Goal: Task Accomplishment & Management: Manage account settings

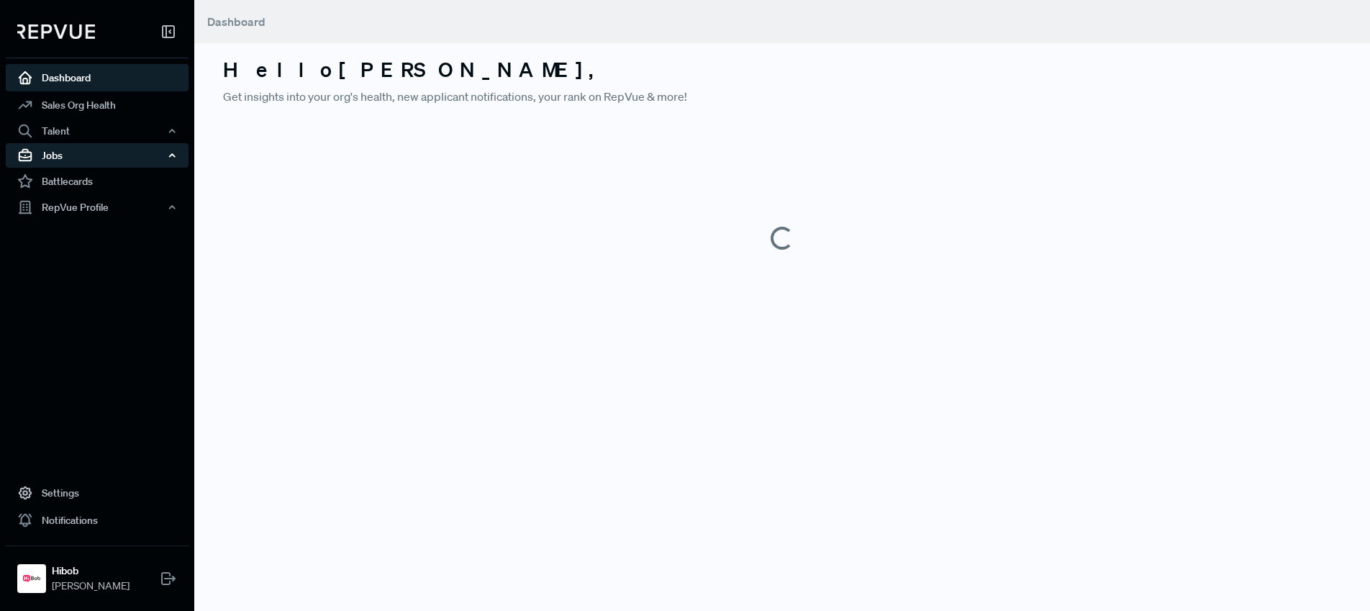
click at [78, 158] on div "Jobs" at bounding box center [97, 155] width 183 height 24
click at [77, 186] on link "Job Listings" at bounding box center [116, 182] width 183 height 23
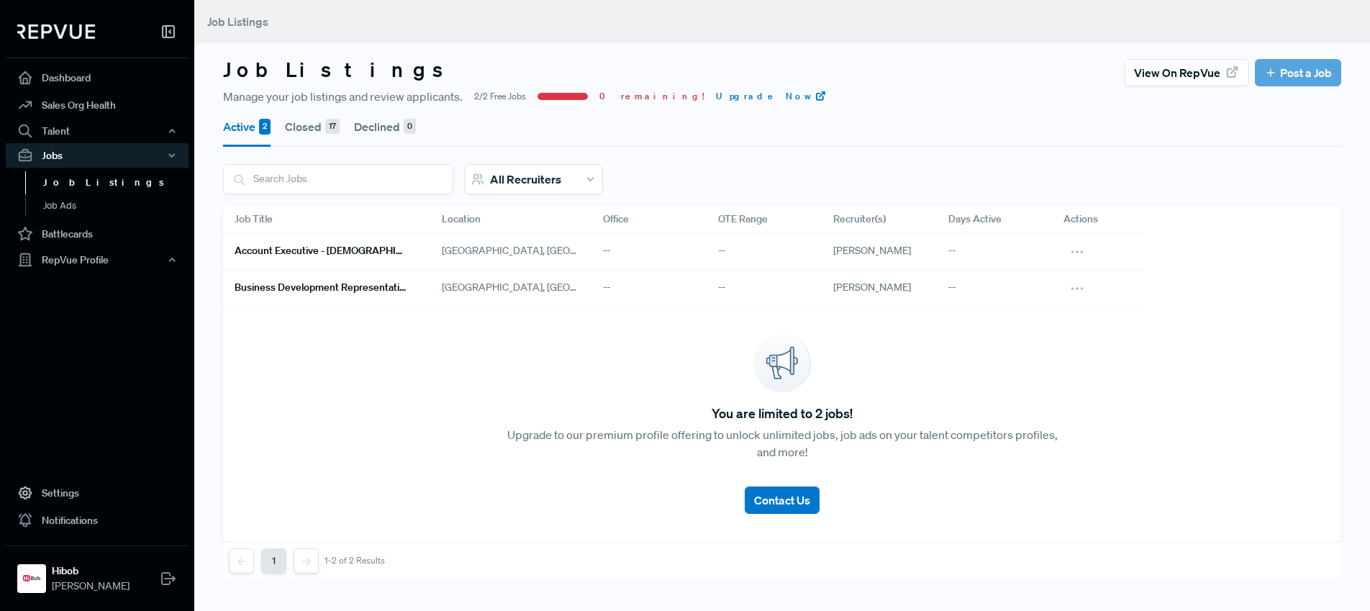
click at [311, 252] on h6 "Account Executive - [DEMOGRAPHIC_DATA]" at bounding box center [321, 251] width 173 height 12
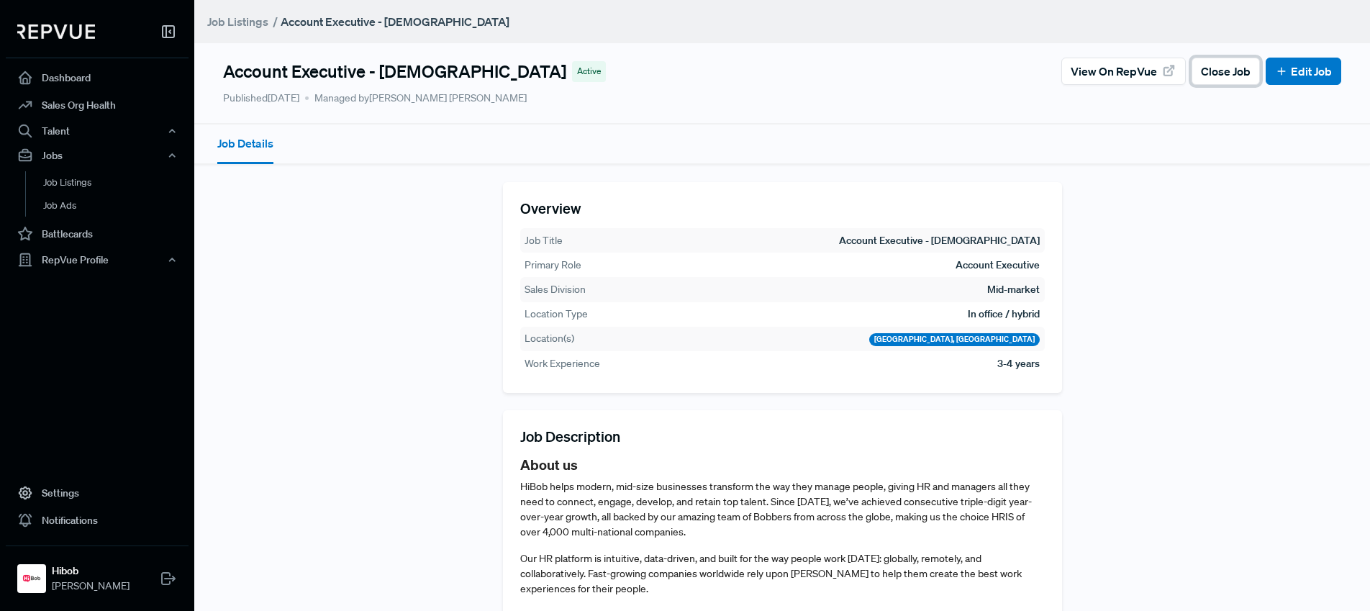
click at [1219, 78] on span "Close Job" at bounding box center [1226, 71] width 50 height 17
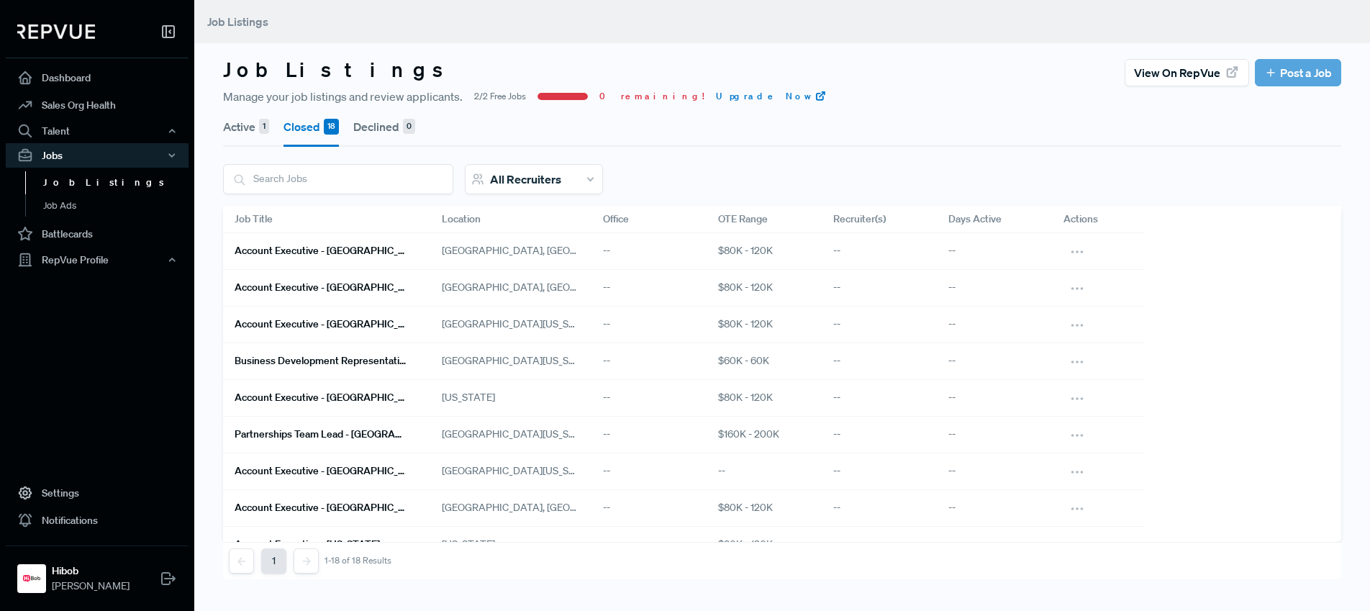
click at [70, 191] on link "Job Listings" at bounding box center [116, 182] width 183 height 23
click at [244, 120] on button "Active 1" at bounding box center [246, 126] width 46 height 40
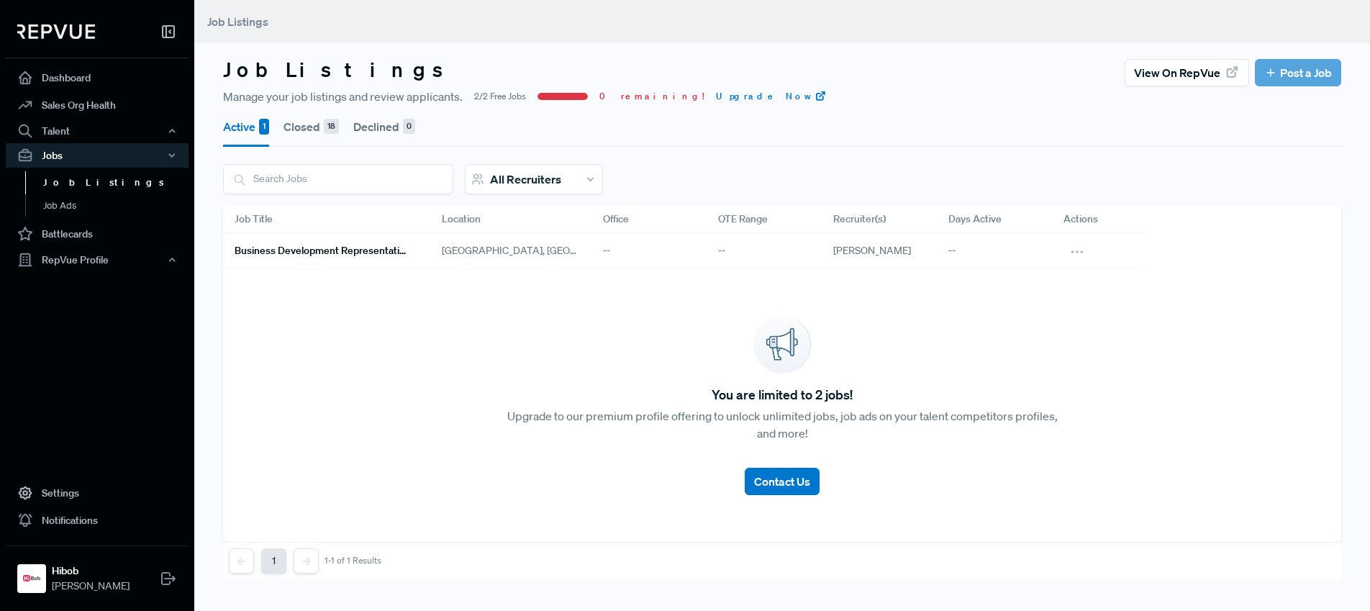
click at [406, 242] on link "Business Development Representative - [DEMOGRAPHIC_DATA]" at bounding box center [321, 251] width 173 height 24
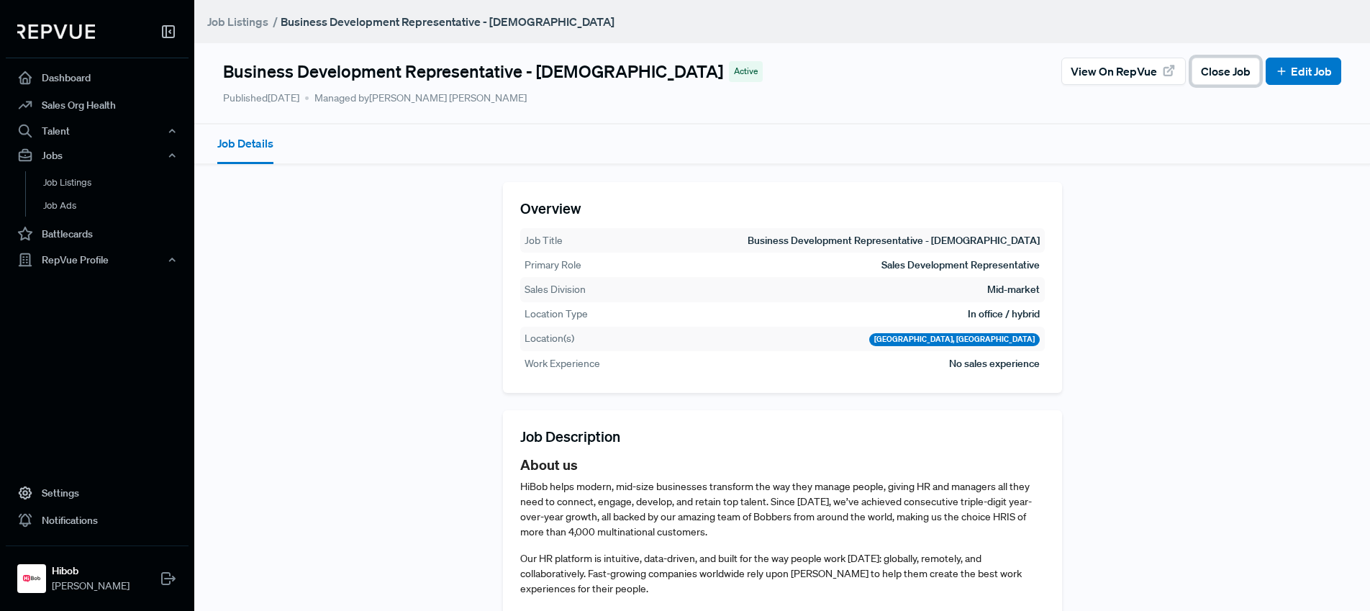
click at [1206, 63] on span "Close Job" at bounding box center [1226, 71] width 50 height 17
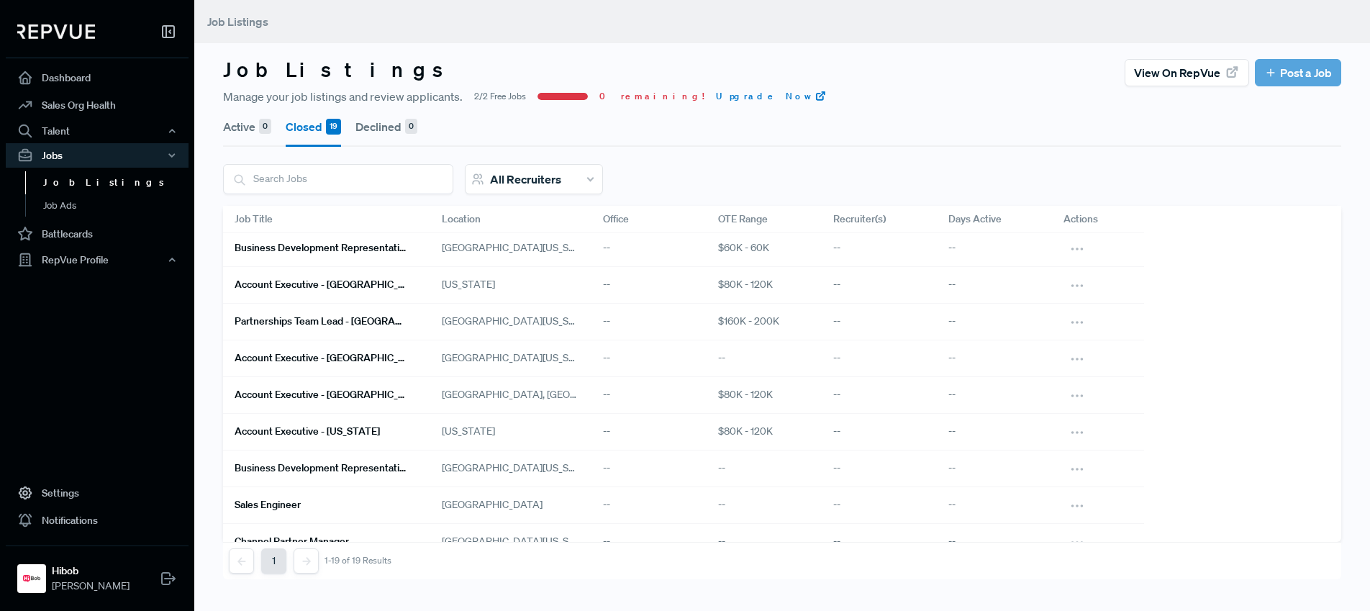
scroll to position [275, 0]
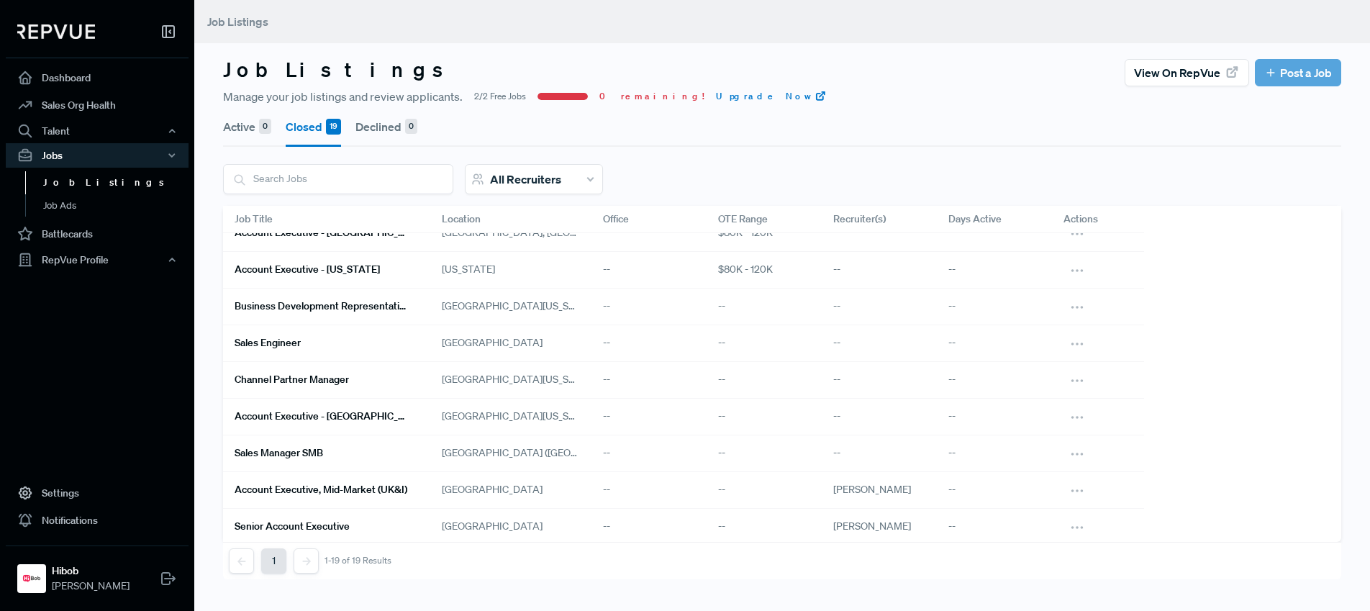
click at [100, 175] on link "Job Listings" at bounding box center [116, 182] width 183 height 23
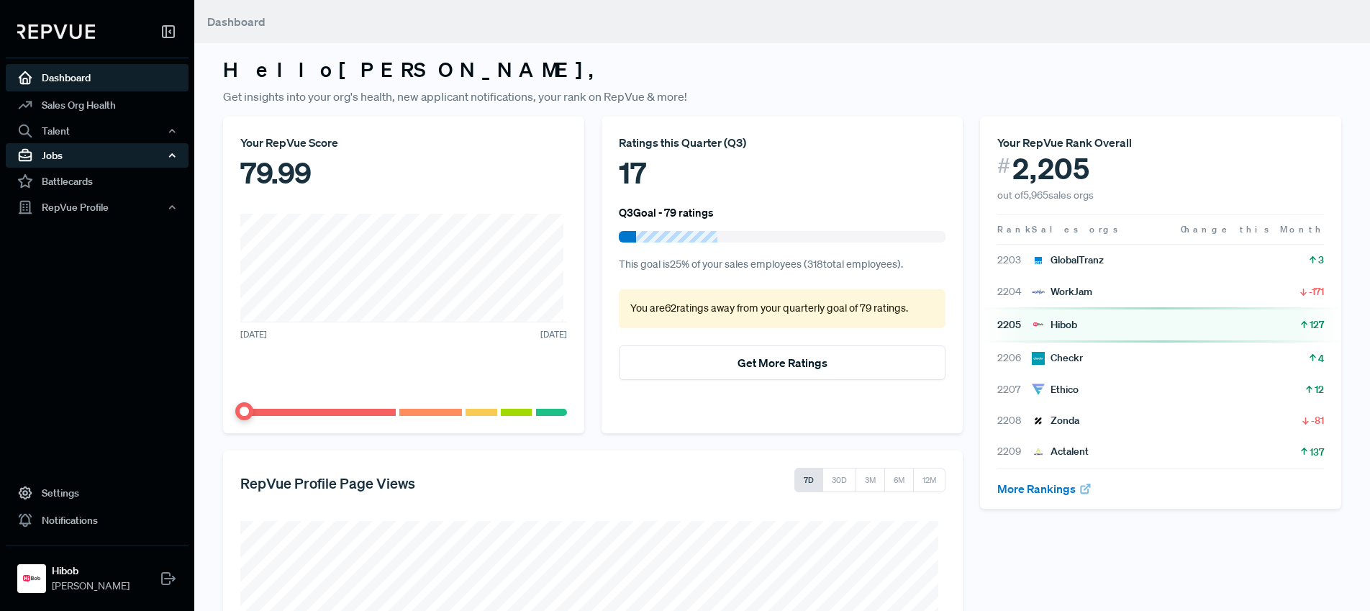
click at [70, 154] on div "Jobs" at bounding box center [97, 155] width 183 height 24
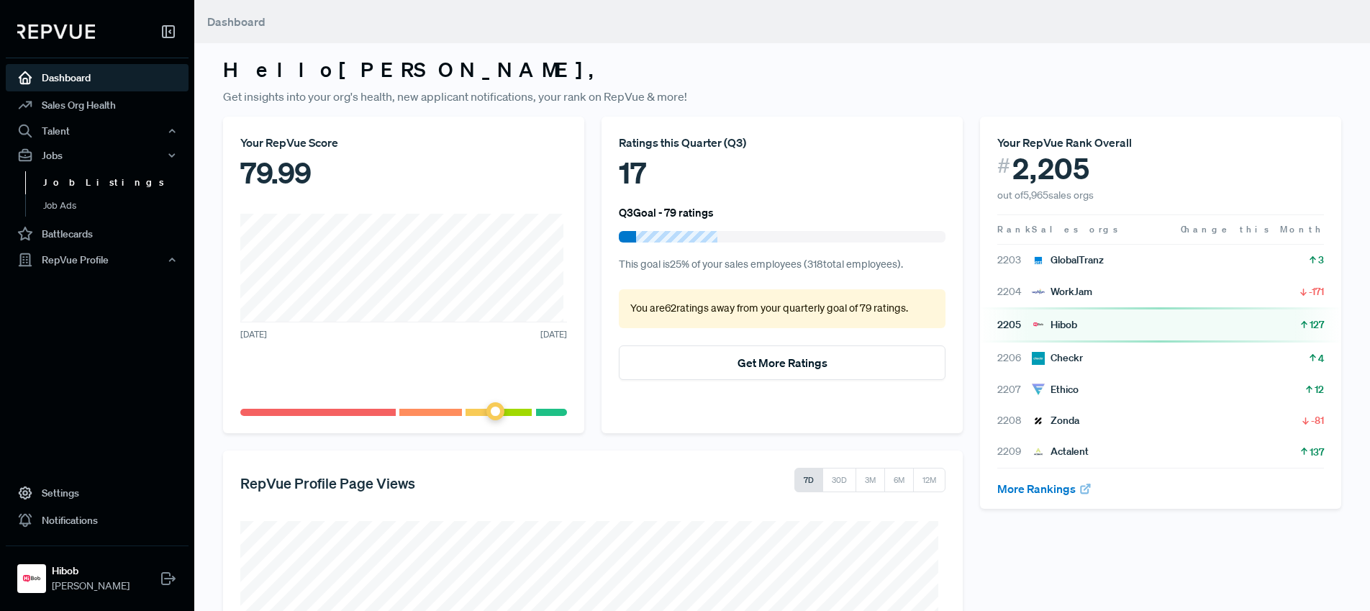
click at [85, 183] on link "Job Listings" at bounding box center [116, 182] width 183 height 23
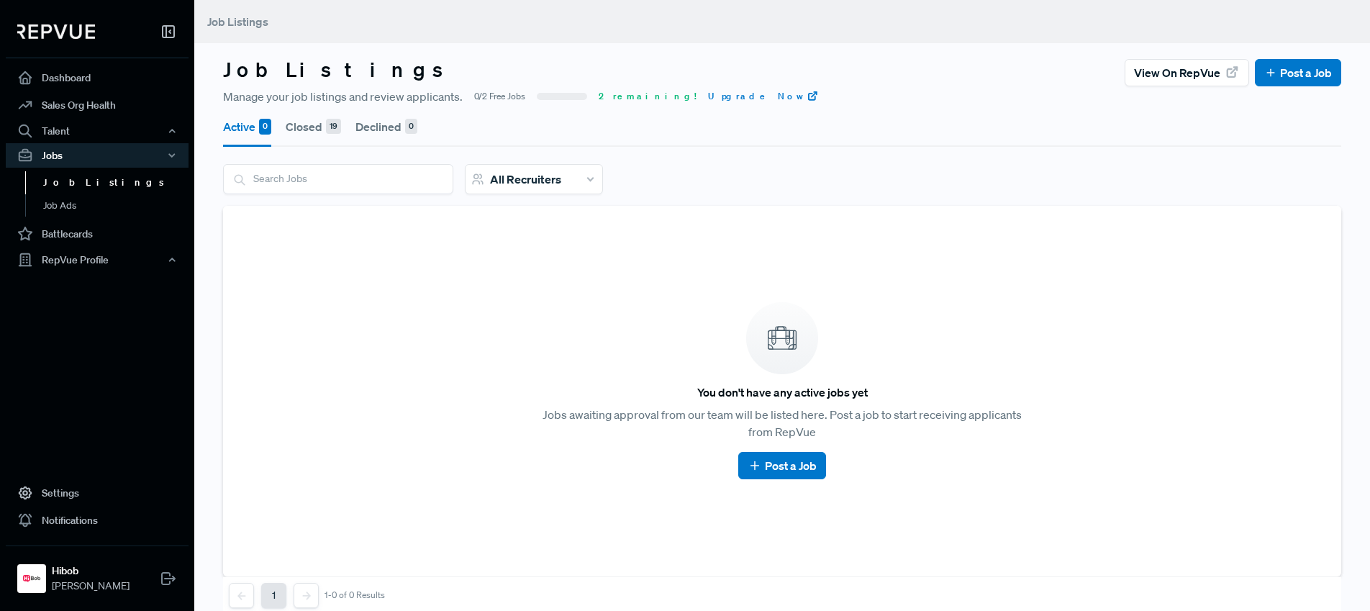
click at [304, 131] on button "Closed 19" at bounding box center [313, 126] width 55 height 40
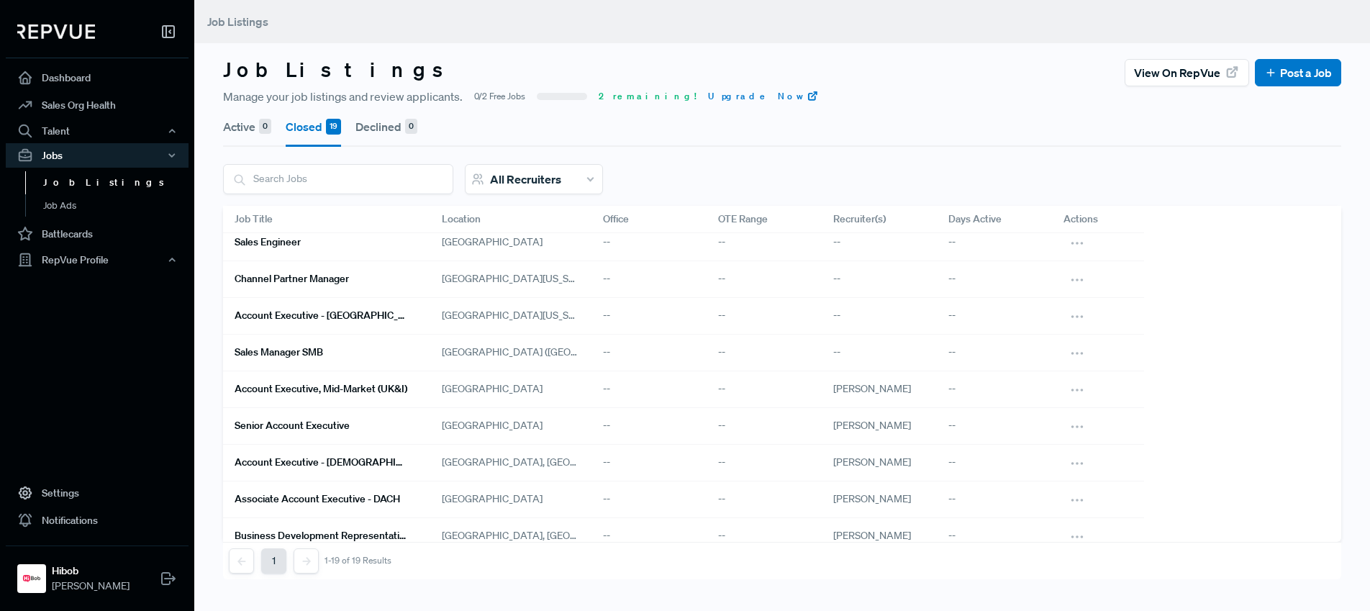
scroll to position [388, 0]
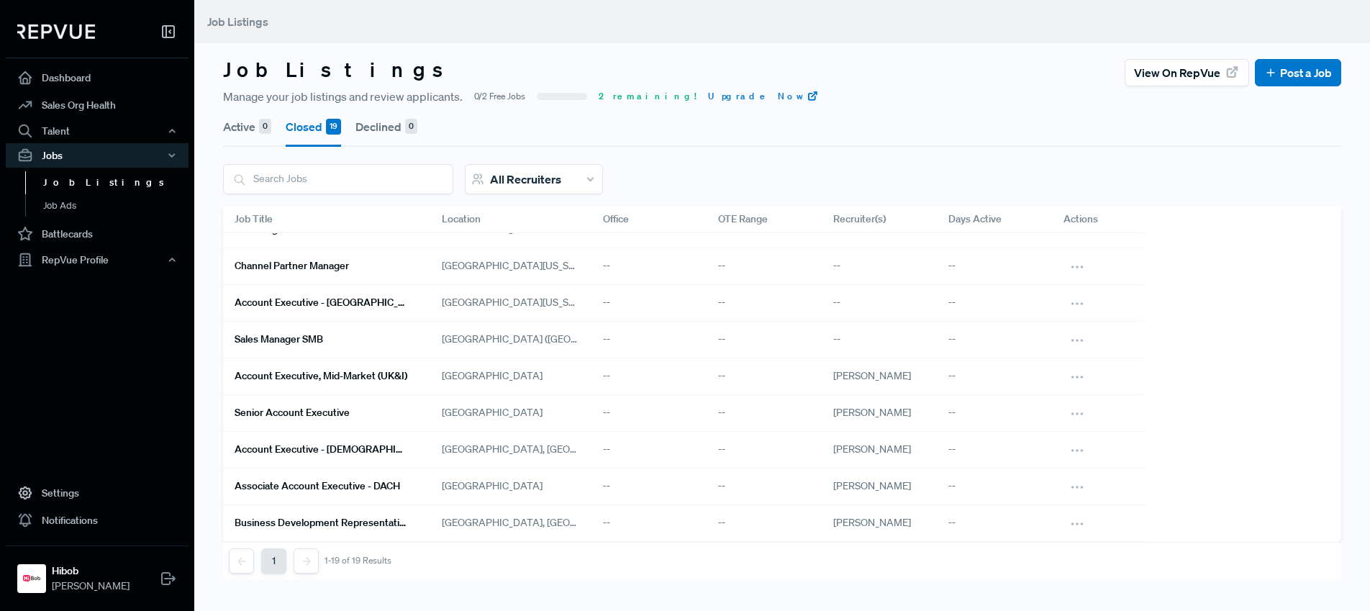
click at [320, 453] on h6 "Account Executive - [DEMOGRAPHIC_DATA]" at bounding box center [321, 449] width 173 height 12
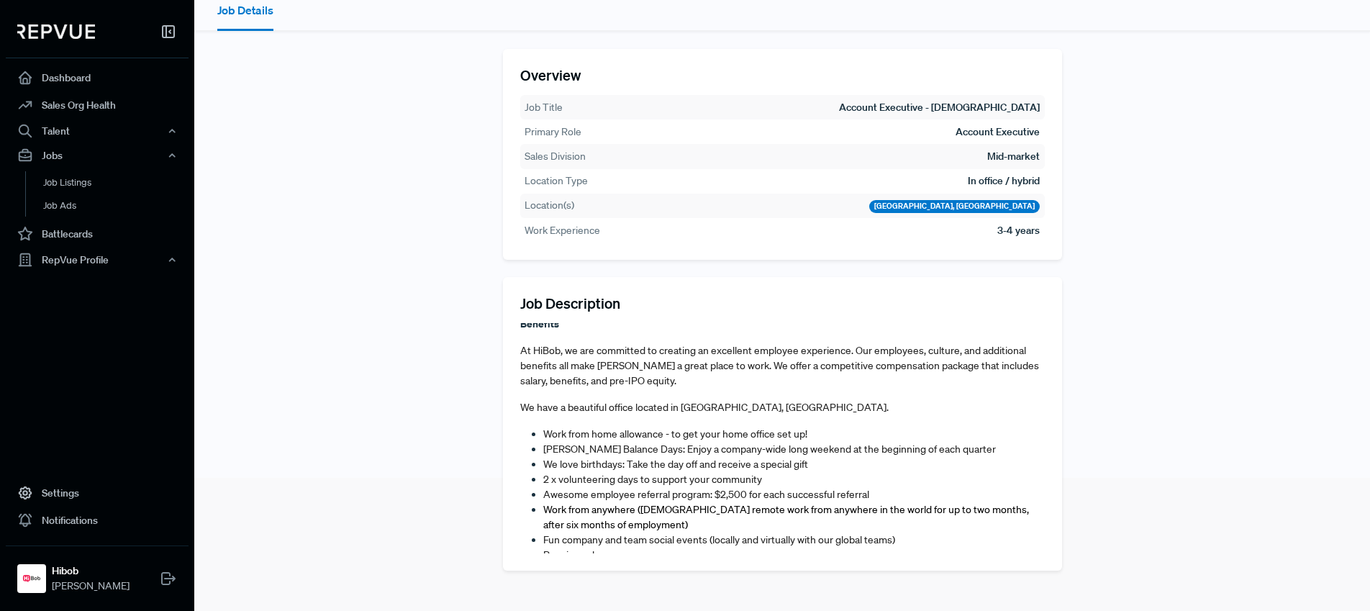
scroll to position [611, 0]
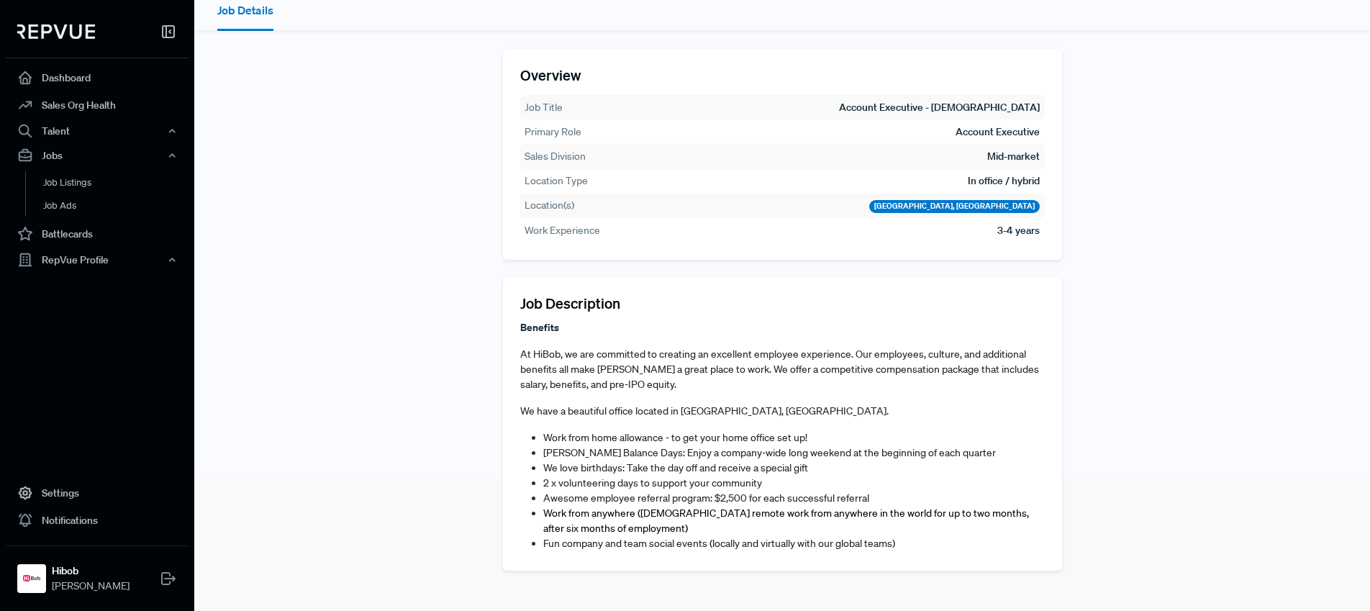
drag, startPoint x: 615, startPoint y: 386, endPoint x: 644, endPoint y: 383, distance: 28.9
click at [614, 386] on span "At HiBob, we are committed to creating an excellent employee experience. Our em…" at bounding box center [779, 368] width 519 height 43
click at [719, 367] on span "At HiBob, we are committed to creating an excellent employee experience. Our em…" at bounding box center [779, 368] width 519 height 43
click at [725, 368] on span "At HiBob, we are committed to creating an excellent employee experience. Our em…" at bounding box center [779, 368] width 519 height 43
click at [720, 367] on span "At HiBob, we are committed to creating an excellent employee experience. Our em…" at bounding box center [779, 368] width 519 height 43
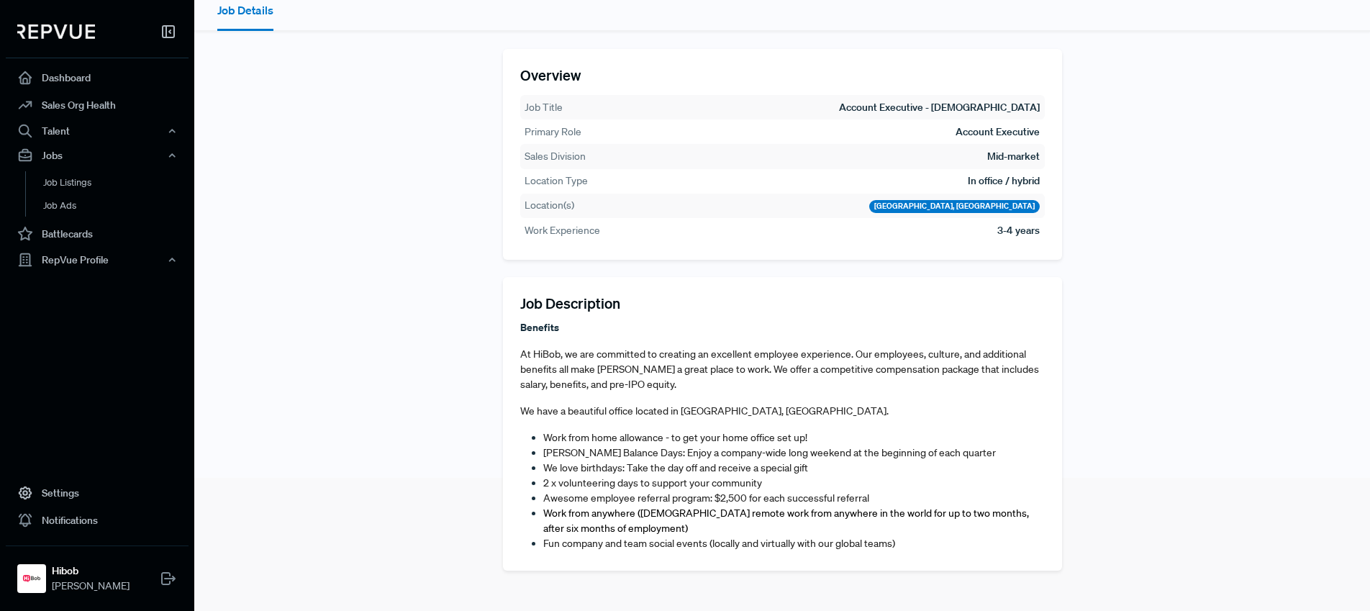
click at [722, 367] on span "At HiBob, we are committed to creating an excellent employee experience. Our em…" at bounding box center [779, 368] width 519 height 43
click at [713, 367] on span "At HiBob, we are committed to creating an excellent employee experience. Our em…" at bounding box center [779, 368] width 519 height 43
drag, startPoint x: 716, startPoint y: 366, endPoint x: 758, endPoint y: 446, distance: 90.4
click at [765, 463] on article "About us HiBob helps modern, mid-size businesses transform the way they manage …" at bounding box center [782, 147] width 524 height 870
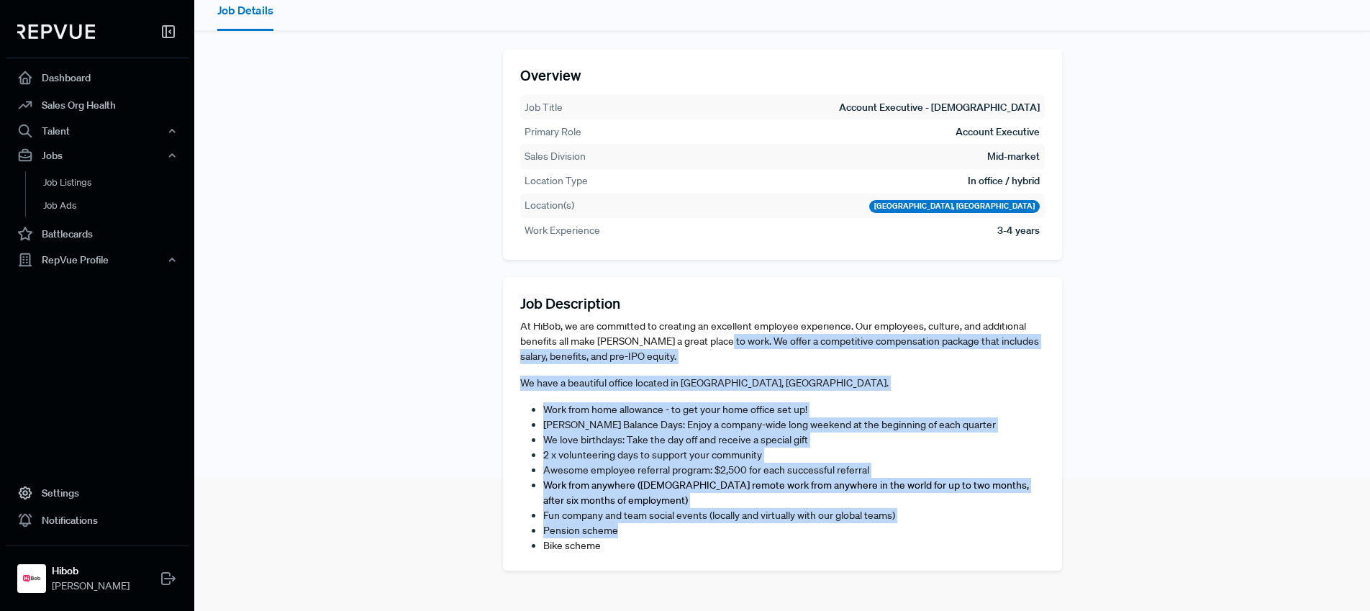
scroll to position [647, 0]
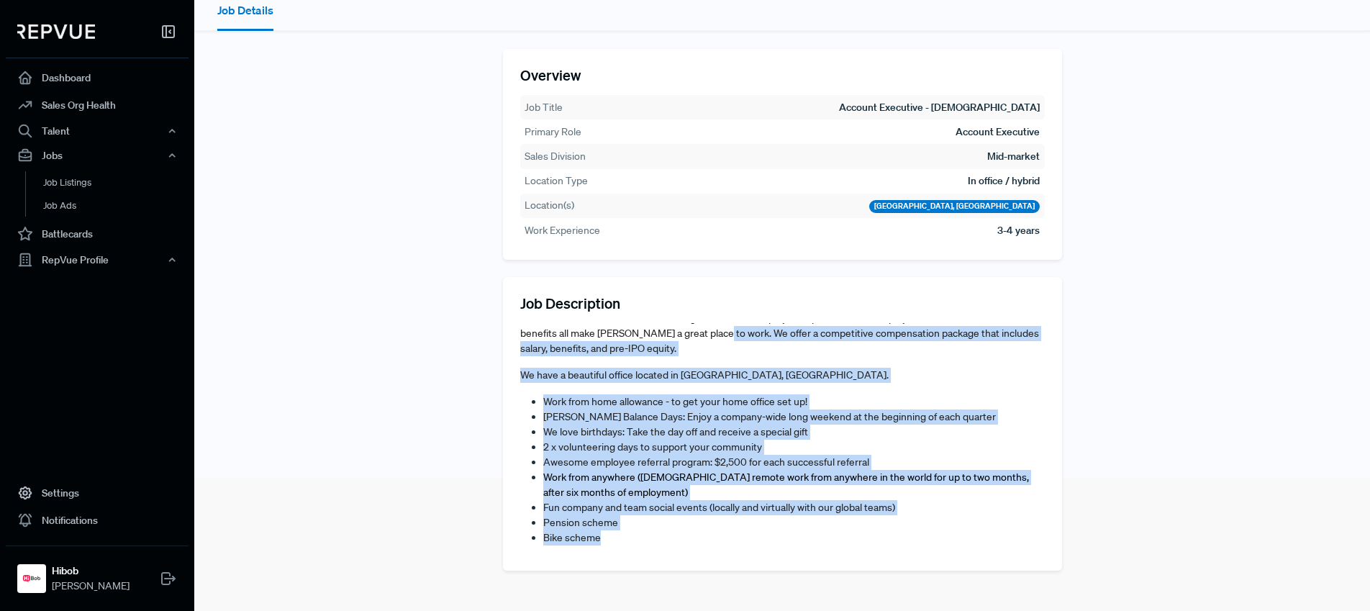
drag, startPoint x: 712, startPoint y: 368, endPoint x: 747, endPoint y: 533, distance: 168.5
click at [747, 533] on article "About us HiBob helps modern, mid-size businesses transform the way they manage …" at bounding box center [782, 111] width 524 height 870
copy article "We offer a competitive compensation package that includes salary, benefits, and…"
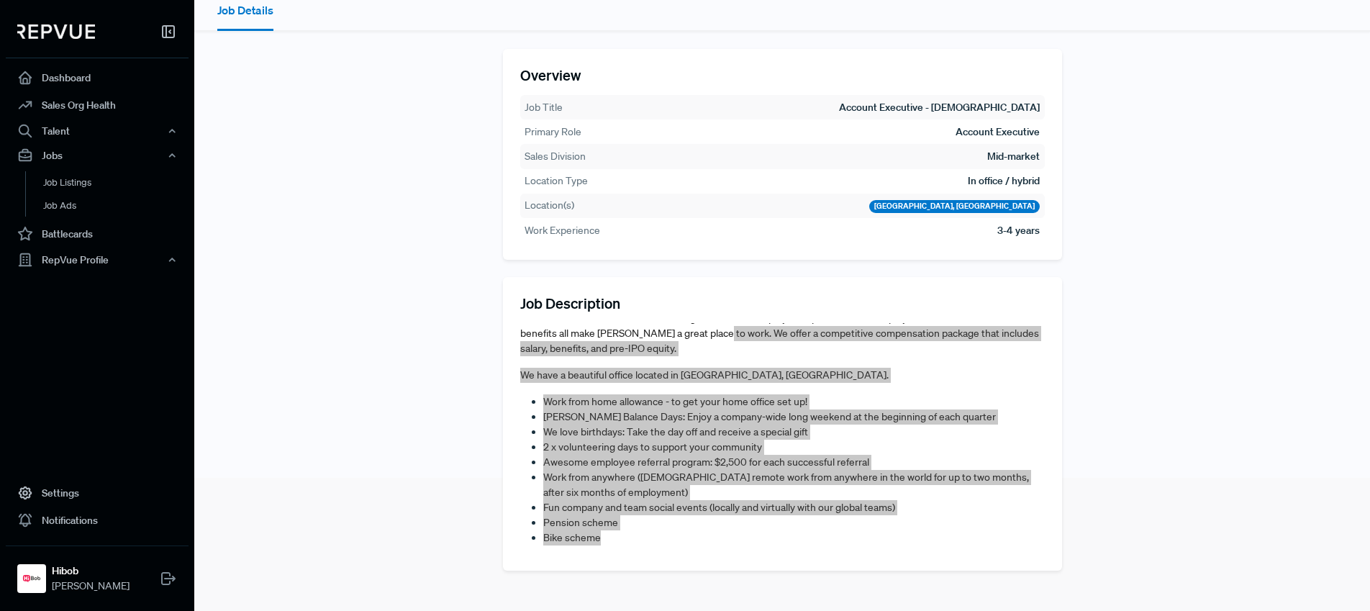
scroll to position [0, 0]
